Goal: Transaction & Acquisition: Purchase product/service

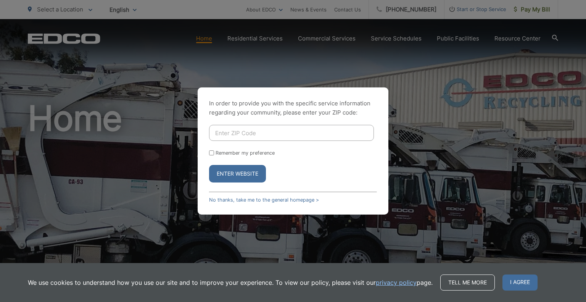
click at [270, 131] on input "Enter ZIP Code" at bounding box center [291, 133] width 165 height 16
type input "92115"
click at [212, 152] on input "Remember my preference" at bounding box center [211, 152] width 5 height 5
checkbox input "true"
click at [237, 174] on button "Enter Website" at bounding box center [237, 174] width 57 height 18
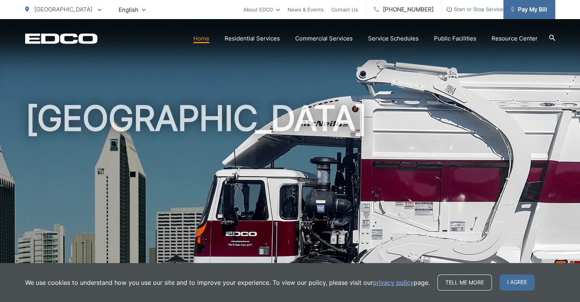
click at [531, 9] on span "Pay My Bill" at bounding box center [529, 9] width 36 height 9
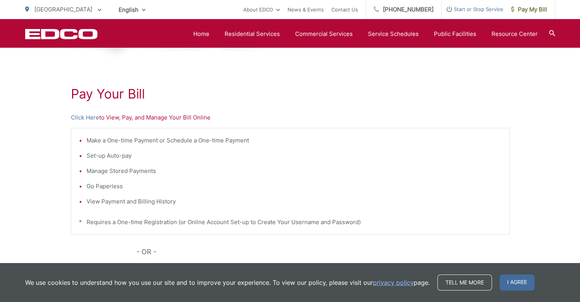
scroll to position [106, 0]
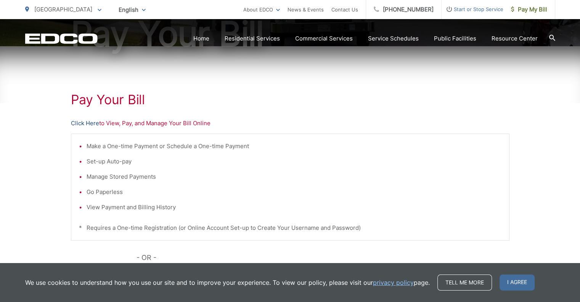
click at [85, 122] on link "Click Here" at bounding box center [85, 123] width 28 height 9
